Goal: Communication & Community: Answer question/provide support

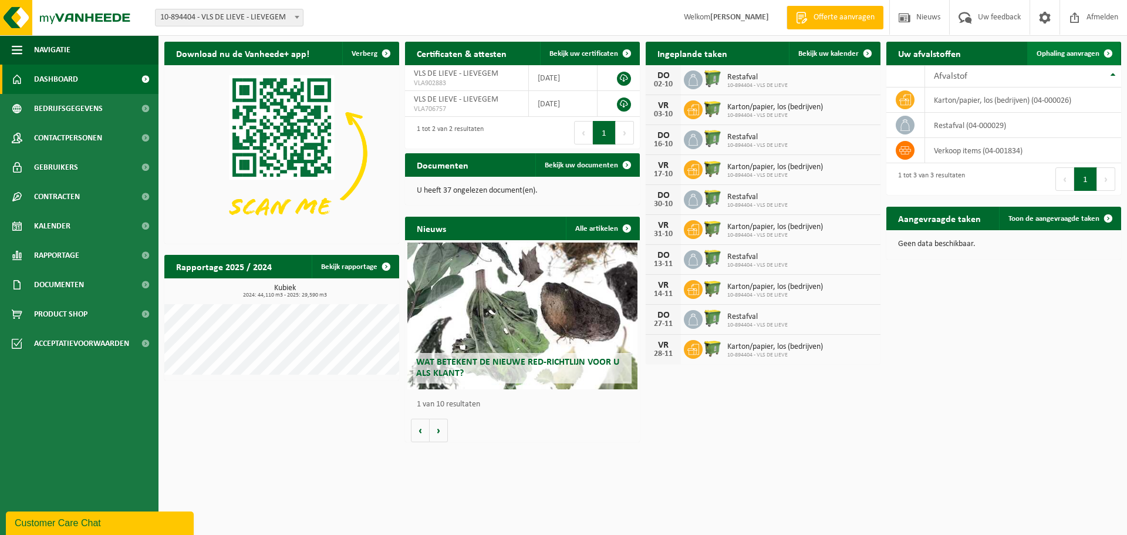
click at [1107, 55] on span at bounding box center [1108, 53] width 23 height 23
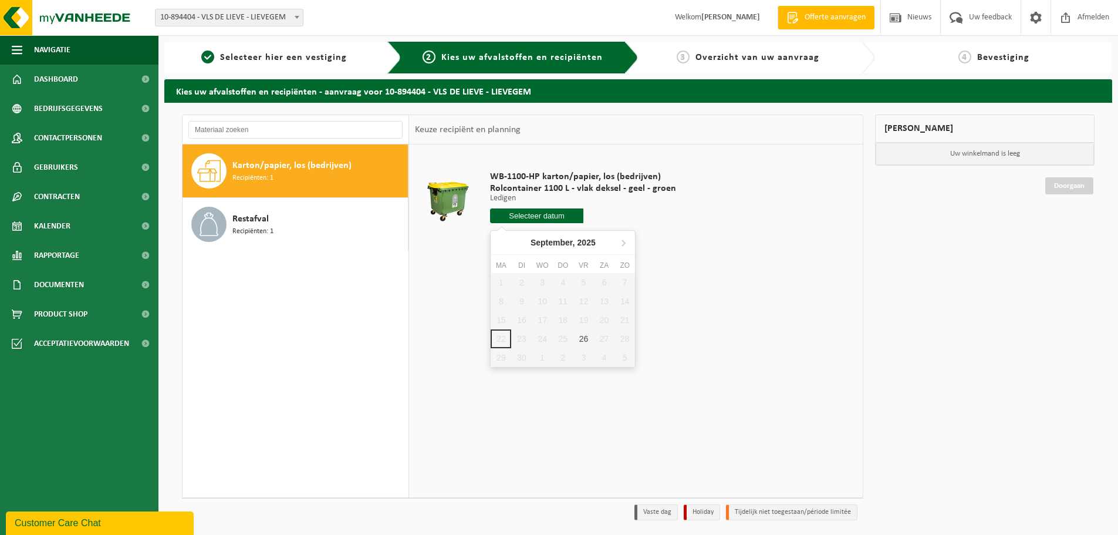
click at [528, 219] on input "text" at bounding box center [536, 215] width 93 height 15
click at [779, 248] on td "WB-1100-HP karton/papier, los (bedrijven) Rolcontainer 1100 L - vlak deksel - g…" at bounding box center [669, 199] width 376 height 99
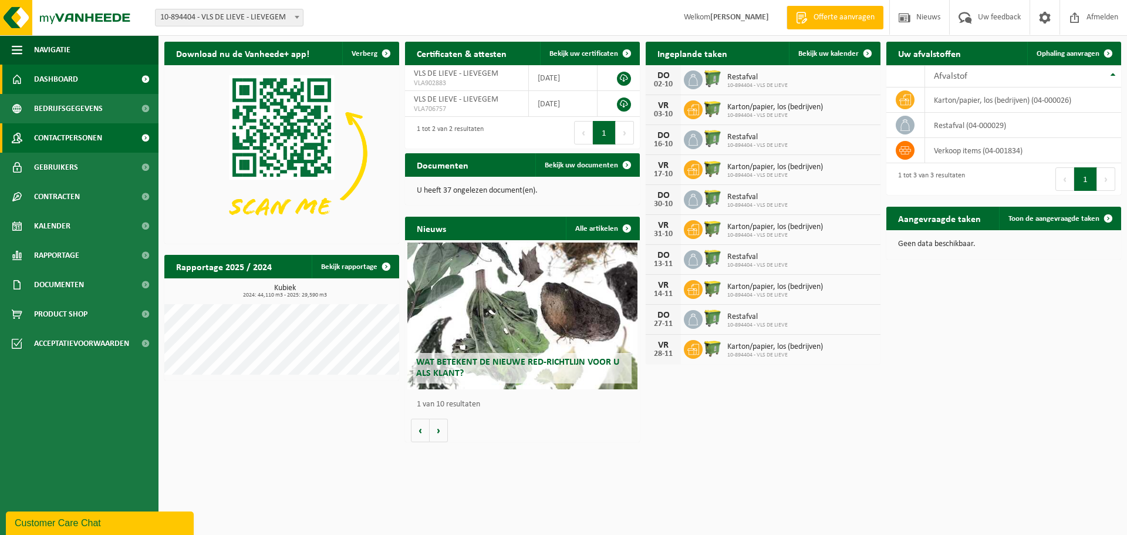
click at [57, 138] on span "Contactpersonen" at bounding box center [68, 137] width 68 height 29
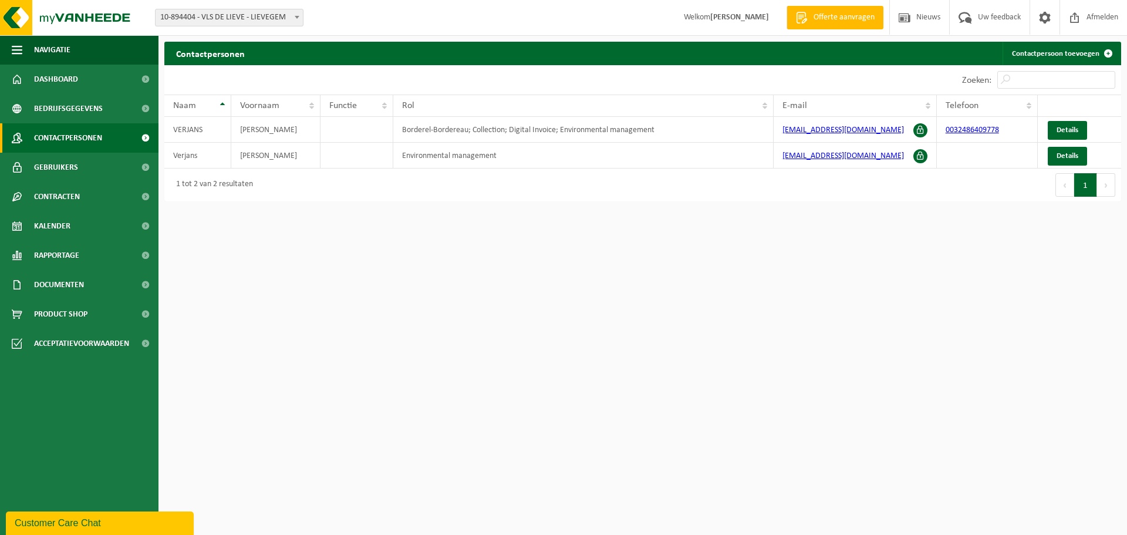
drag, startPoint x: 61, startPoint y: 131, endPoint x: 596, endPoint y: 269, distance: 552.3
click at [596, 269] on html "Vestiging: 10-894404 - VLS DE LIEVE - LIEVEGEM 10-894404 - VLS DE LIEVE - LIEVE…" at bounding box center [563, 267] width 1127 height 535
click at [981, 16] on span "Uw feedback" at bounding box center [999, 17] width 49 height 35
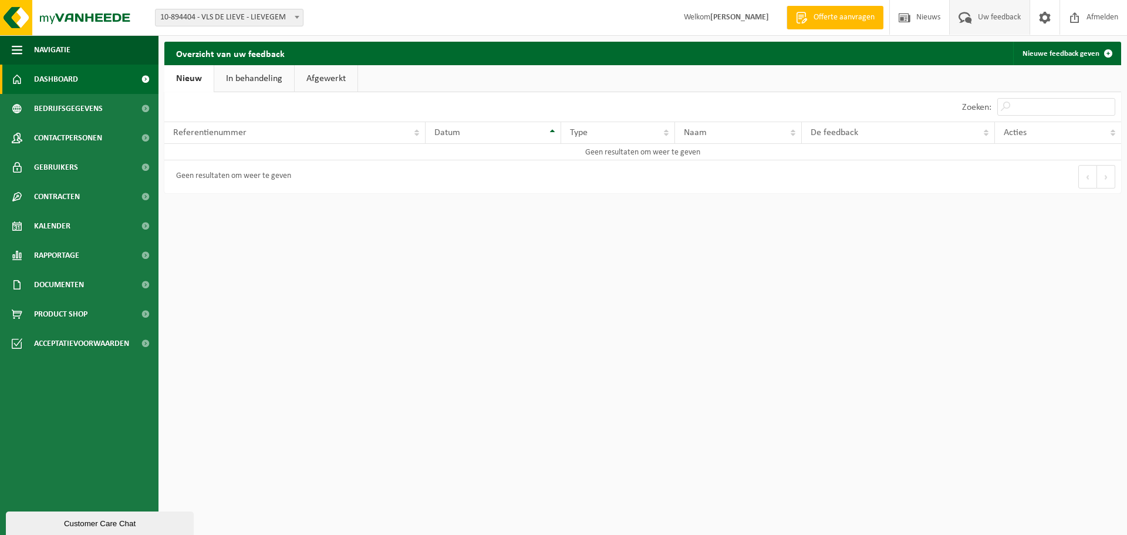
click at [68, 80] on span "Dashboard" at bounding box center [56, 79] width 44 height 29
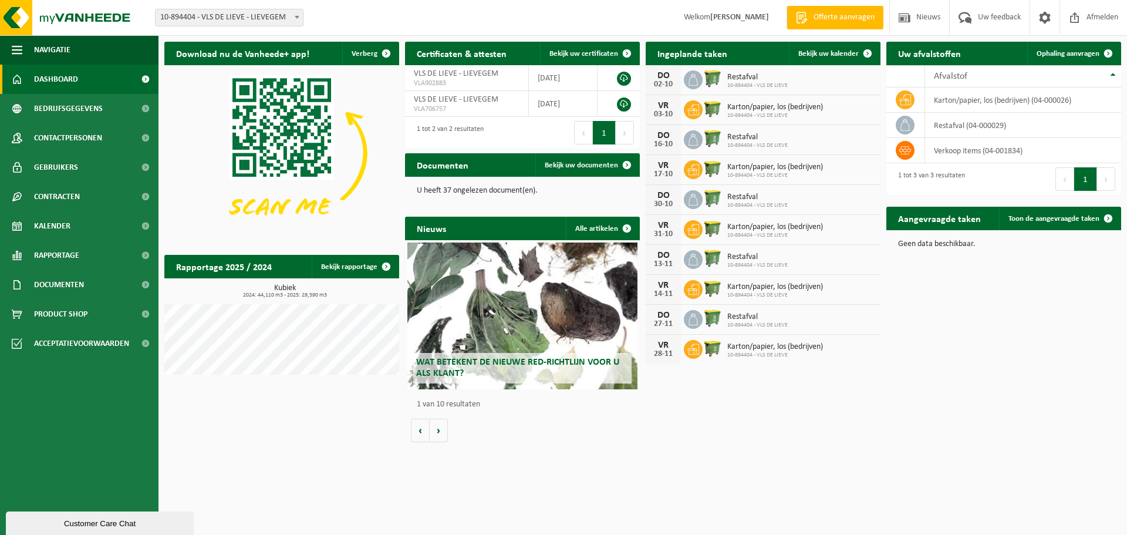
click at [89, 524] on div "Customer Care Chat" at bounding box center [100, 523] width 170 height 9
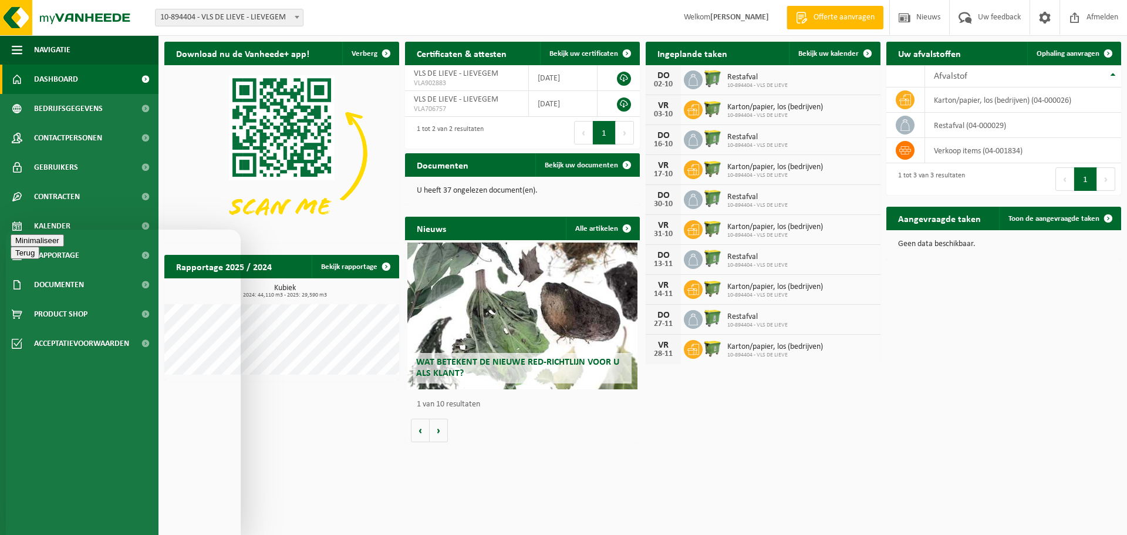
type textarea "Beste, afgelopen vrijdag werd onze container papier/karton niet geledigd door j…"
click at [600, 163] on span "Bekijk uw documenten" at bounding box center [581, 165] width 73 height 8
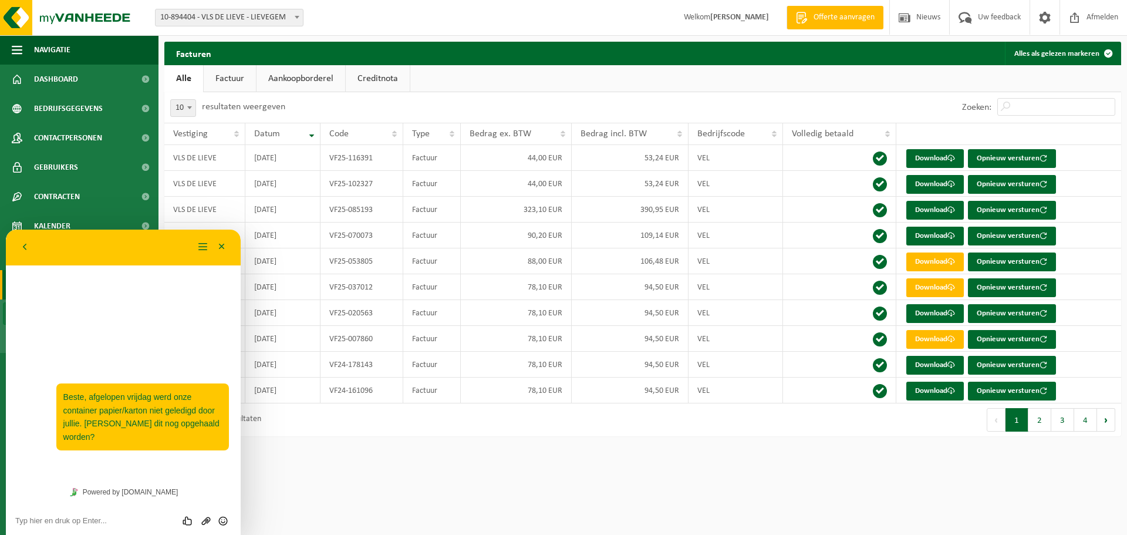
click at [482, 475] on html "Vestiging: 10-894404 - VLS DE LIEVE - LIEVEGEM 10-894404 - VLS DE LIEVE - LIEVE…" at bounding box center [563, 267] width 1127 height 535
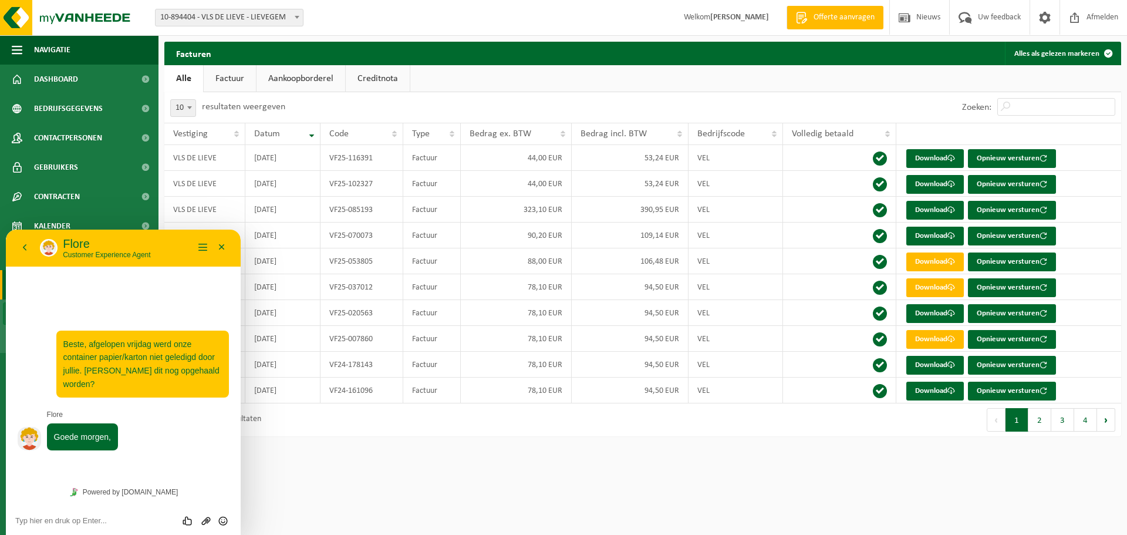
click at [64, 521] on textarea at bounding box center [123, 520] width 216 height 9
click at [113, 512] on div "Beoordeel deze chat Upload bestand Emoji invoeren" at bounding box center [123, 519] width 235 height 29
click at [110, 522] on textarea at bounding box center [123, 520] width 216 height 9
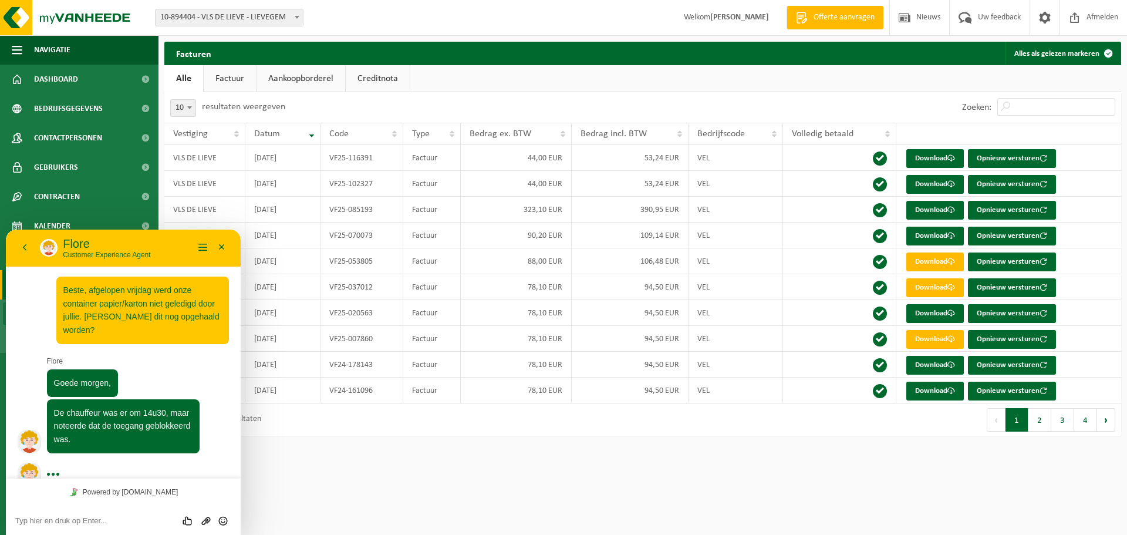
scroll to position [4, 0]
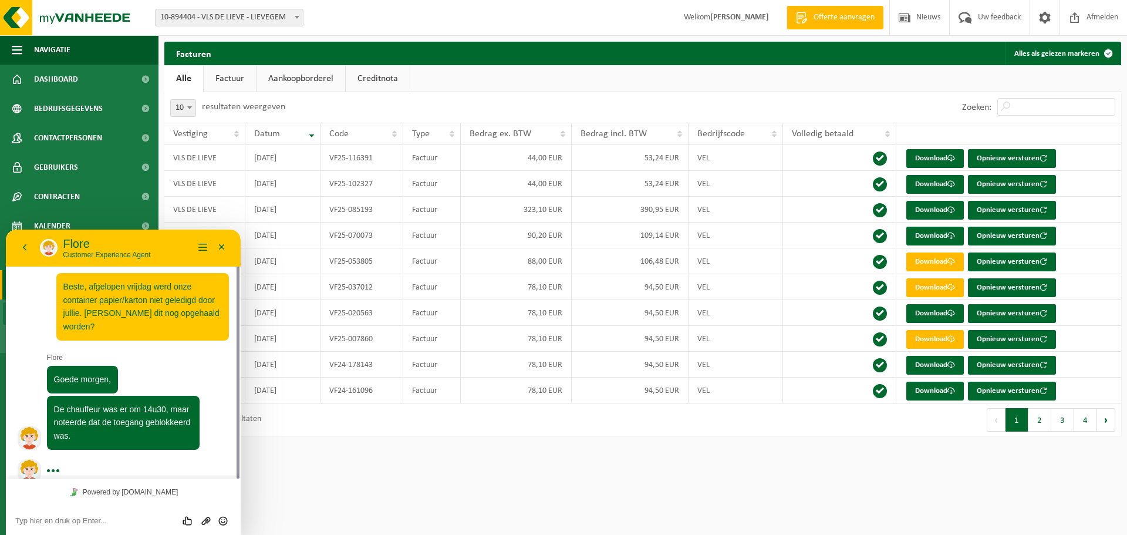
click at [109, 520] on textarea at bounding box center [123, 520] width 216 height 9
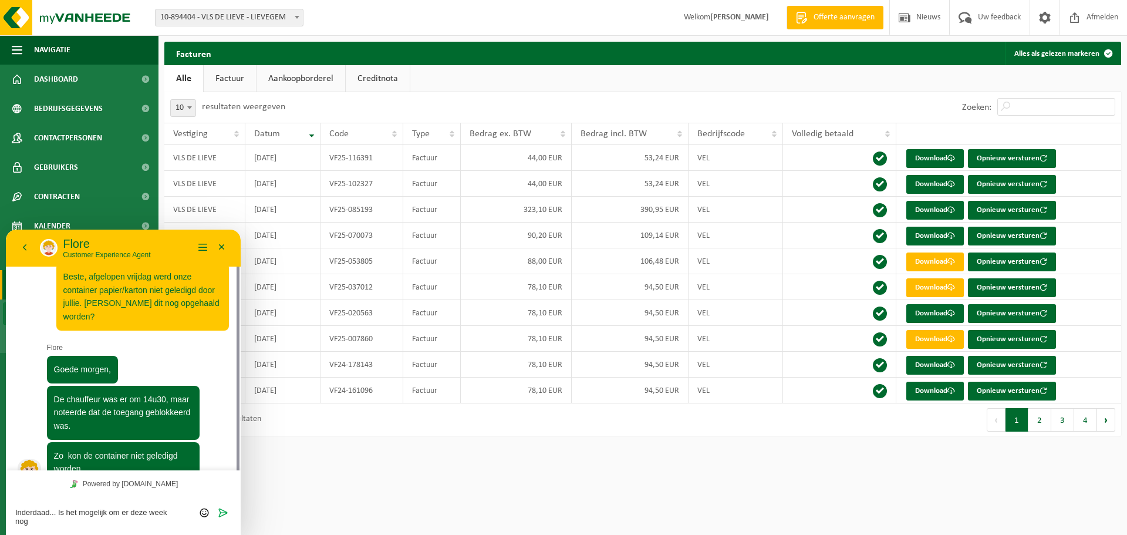
scroll to position [22, 0]
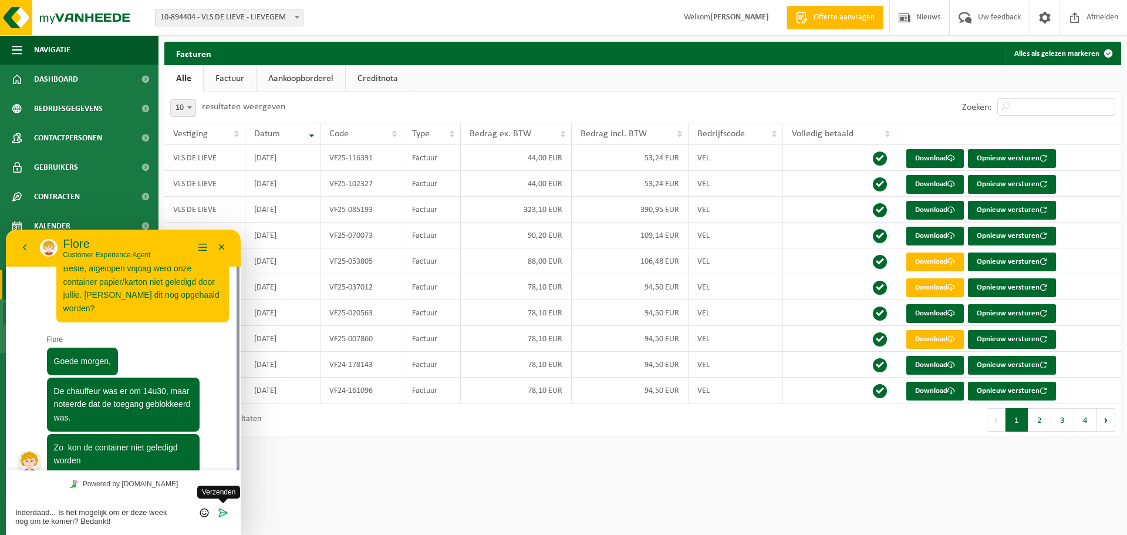
type textarea "Inderdaad... Is het mogelijk om er deze week nog om te komen? Bedankt!"
click at [218, 517] on icon "Verzenden" at bounding box center [223, 512] width 11 height 11
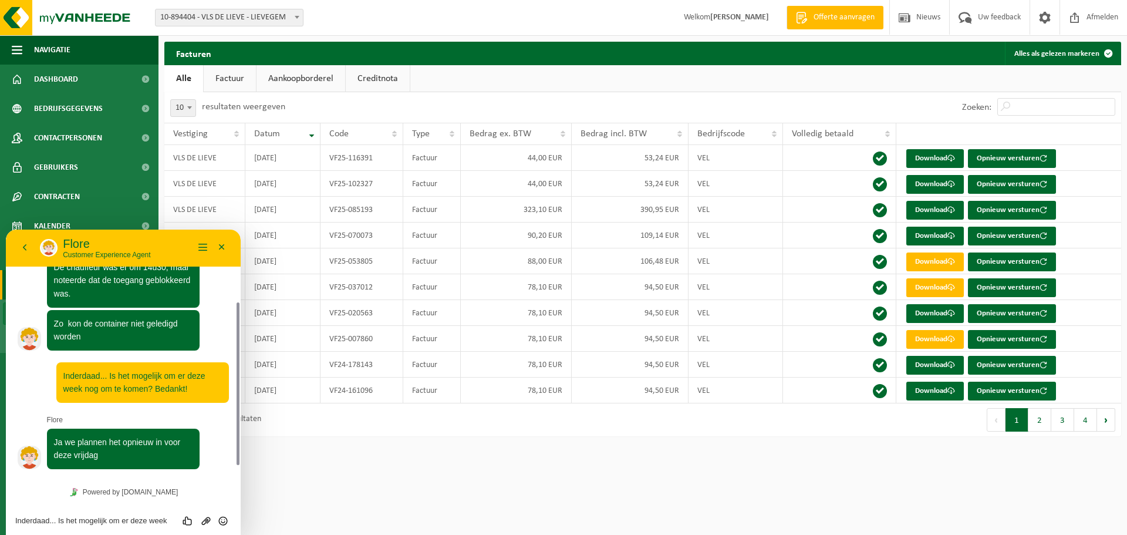
scroll to position [132, 0]
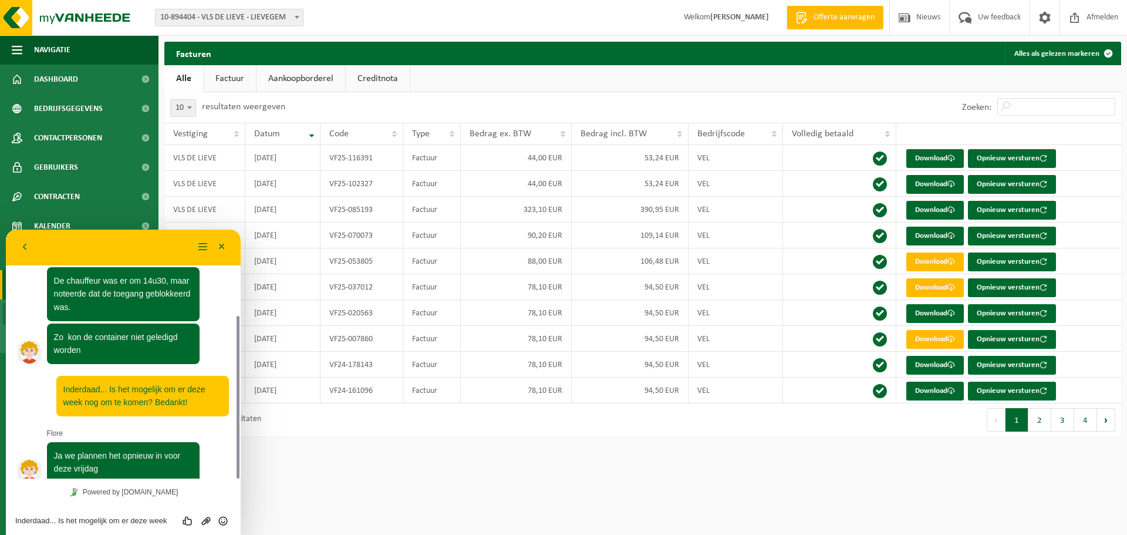
click at [110, 518] on textarea "Inderdaad... Is het mogelijk om er deze week nog om te komen? Bedankt!" at bounding box center [123, 520] width 216 height 9
type textarea "Bedankt!"
click at [227, 524] on icon "Verzenden" at bounding box center [223, 520] width 11 height 11
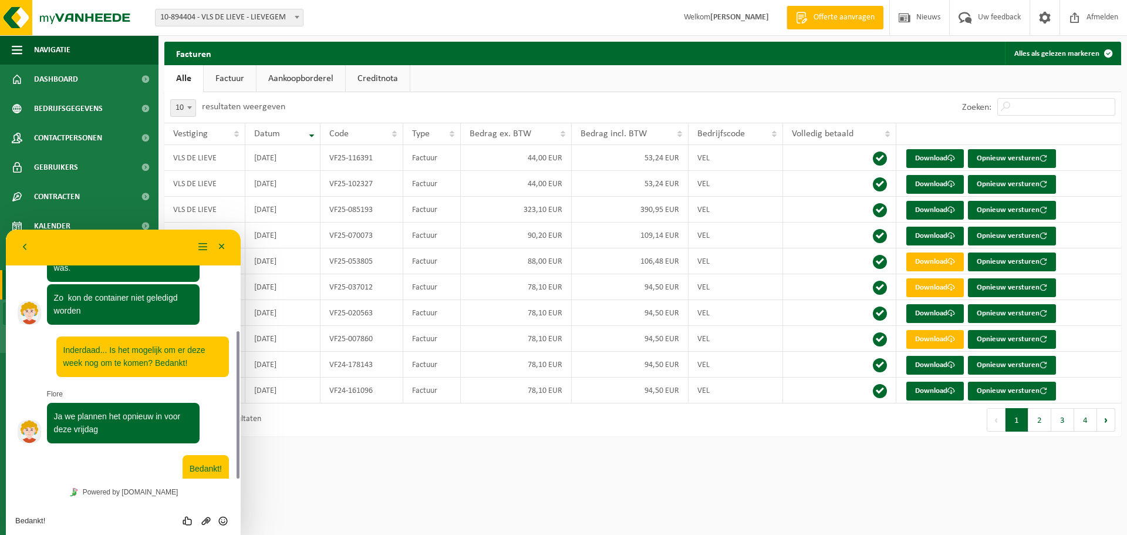
click at [355, 476] on html "Vestiging: 10-894404 - VLS DE LIEVE - LIEVEGEM 10-894404 - VLS DE LIEVE - LIEVE…" at bounding box center [563, 267] width 1127 height 535
click at [225, 247] on button "Minimaliseer" at bounding box center [221, 247] width 19 height 18
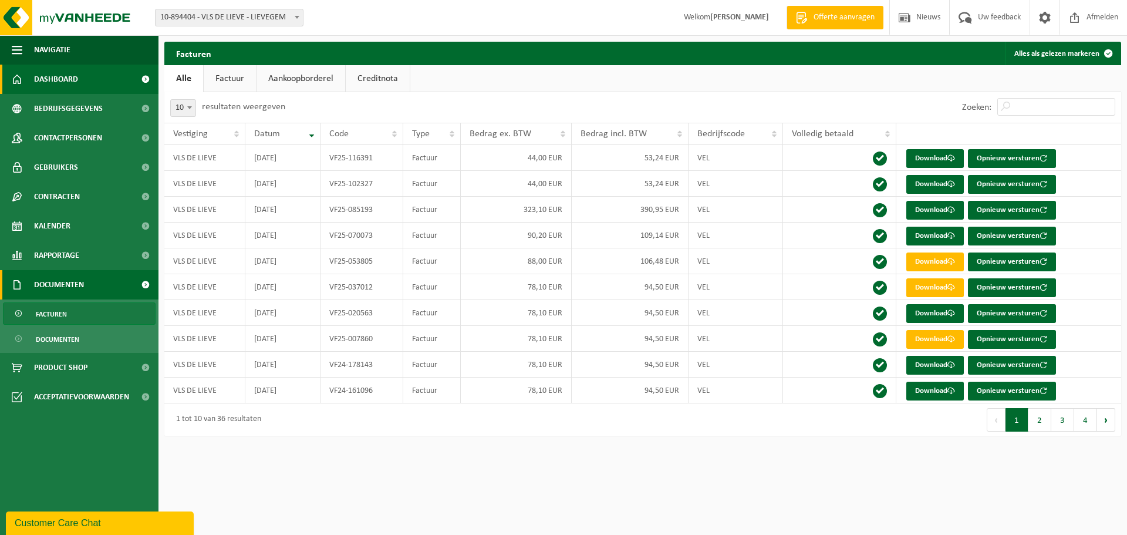
click at [86, 81] on link "Dashboard" at bounding box center [79, 79] width 158 height 29
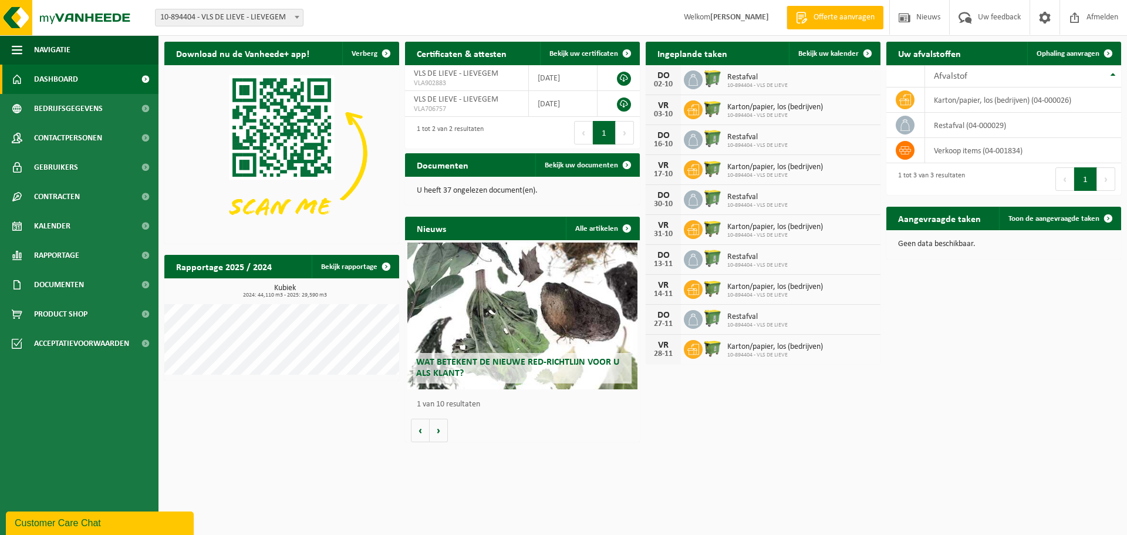
click at [62, 514] on button "Customer Care Chat" at bounding box center [100, 522] width 188 height 23
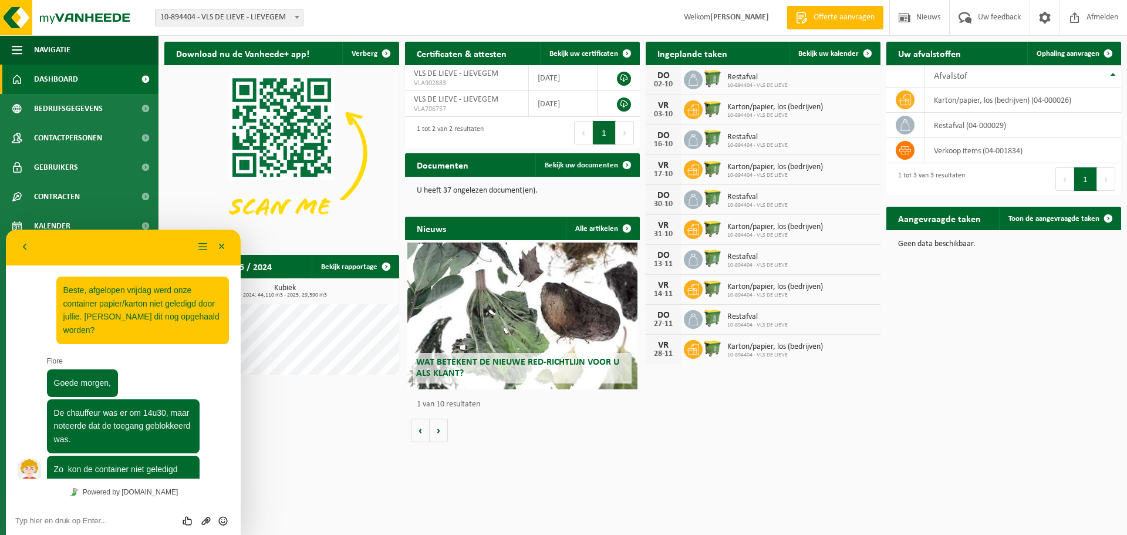
scroll to position [171, 0]
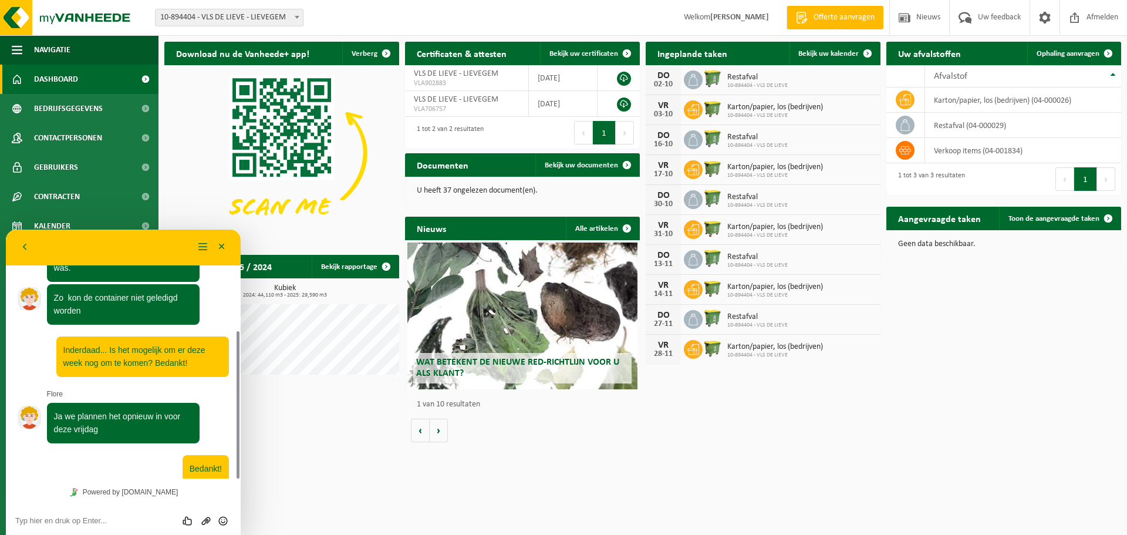
click at [112, 524] on textarea at bounding box center [123, 520] width 216 height 9
click at [477, 470] on html "Vestiging: 10-894404 - VLS DE LIEVE - LIEVEGEM 10-894404 - VLS DE LIEVE - LIEVE…" at bounding box center [563, 267] width 1127 height 535
